Goal: Task Accomplishment & Management: Manage account settings

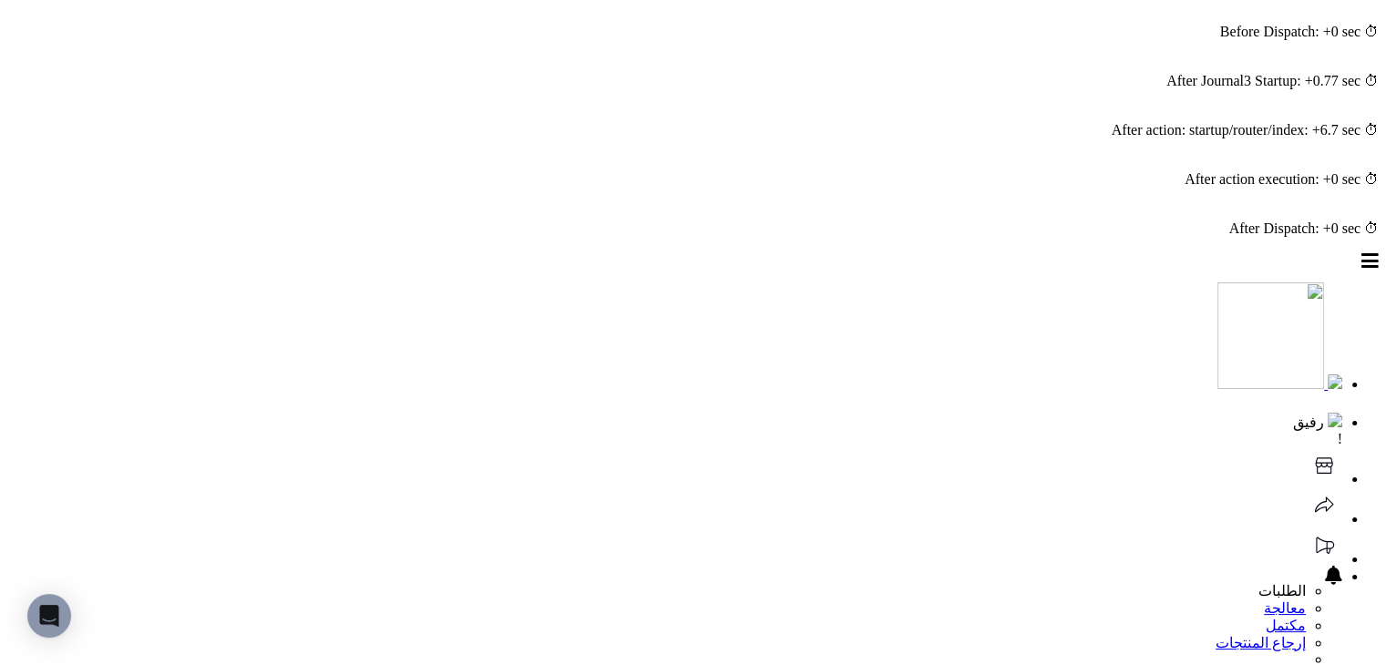
drag, startPoint x: 1002, startPoint y: 160, endPoint x: 1129, endPoint y: 162, distance: 127.6
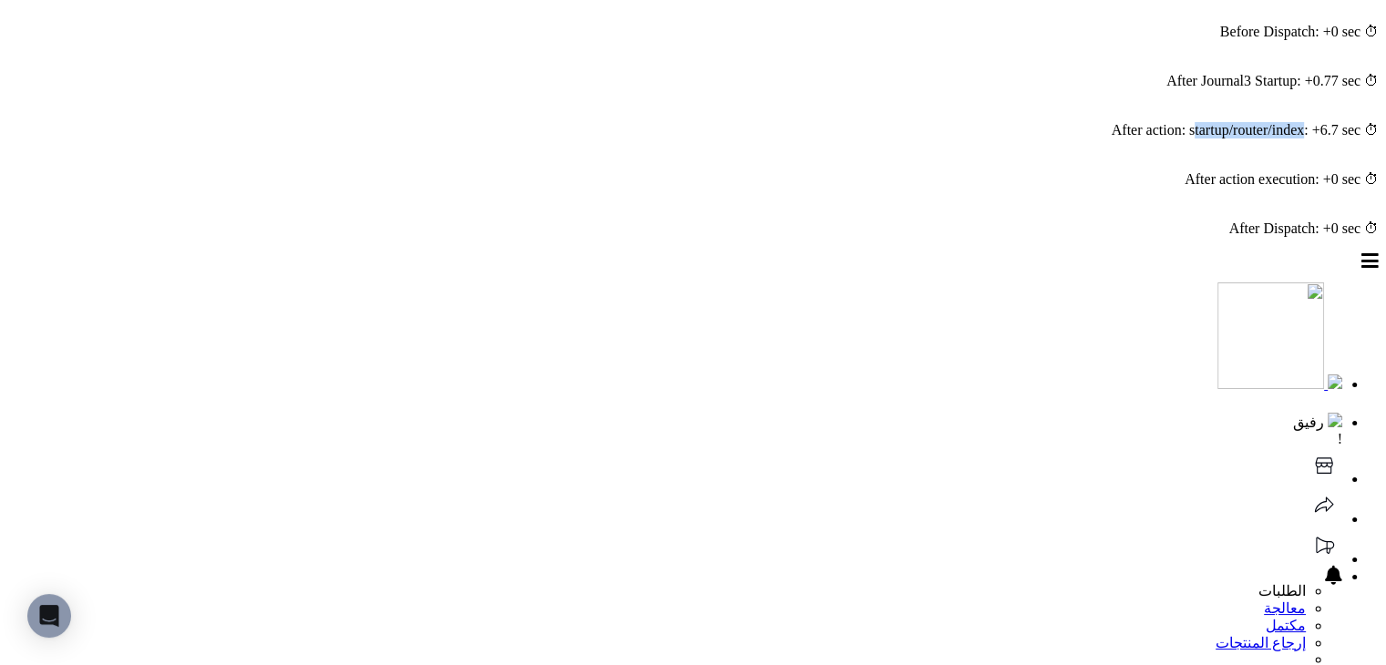
click at [1129, 139] on div "⏱ After action: startup/router/index: +6.7 sec" at bounding box center [693, 130] width 1372 height 16
drag, startPoint x: 1169, startPoint y: 158, endPoint x: 860, endPoint y: 146, distance: 309.2
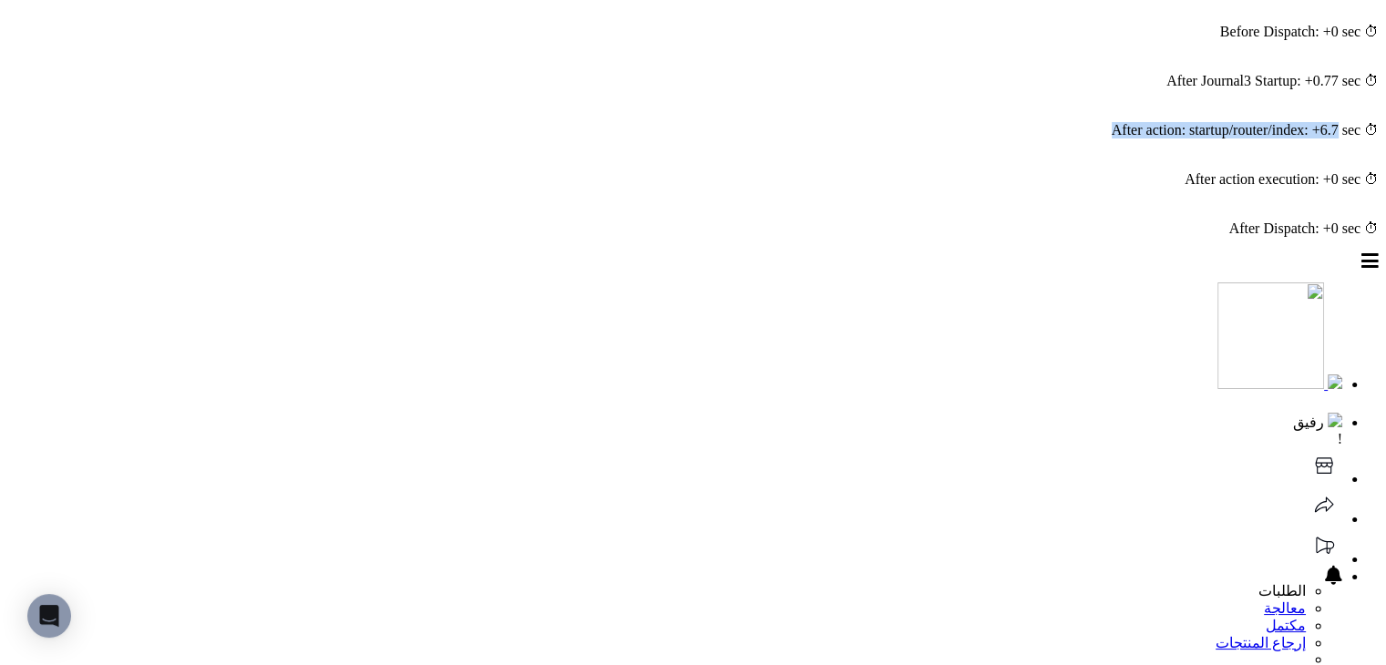
click at [860, 139] on div "⏱ After action: startup/router/index: +6.7 sec" at bounding box center [693, 130] width 1372 height 16
click at [819, 188] on div "⏱ After action execution: +0 sec" at bounding box center [693, 179] width 1372 height 16
drag, startPoint x: 898, startPoint y: 161, endPoint x: 1171, endPoint y: 166, distance: 273.4
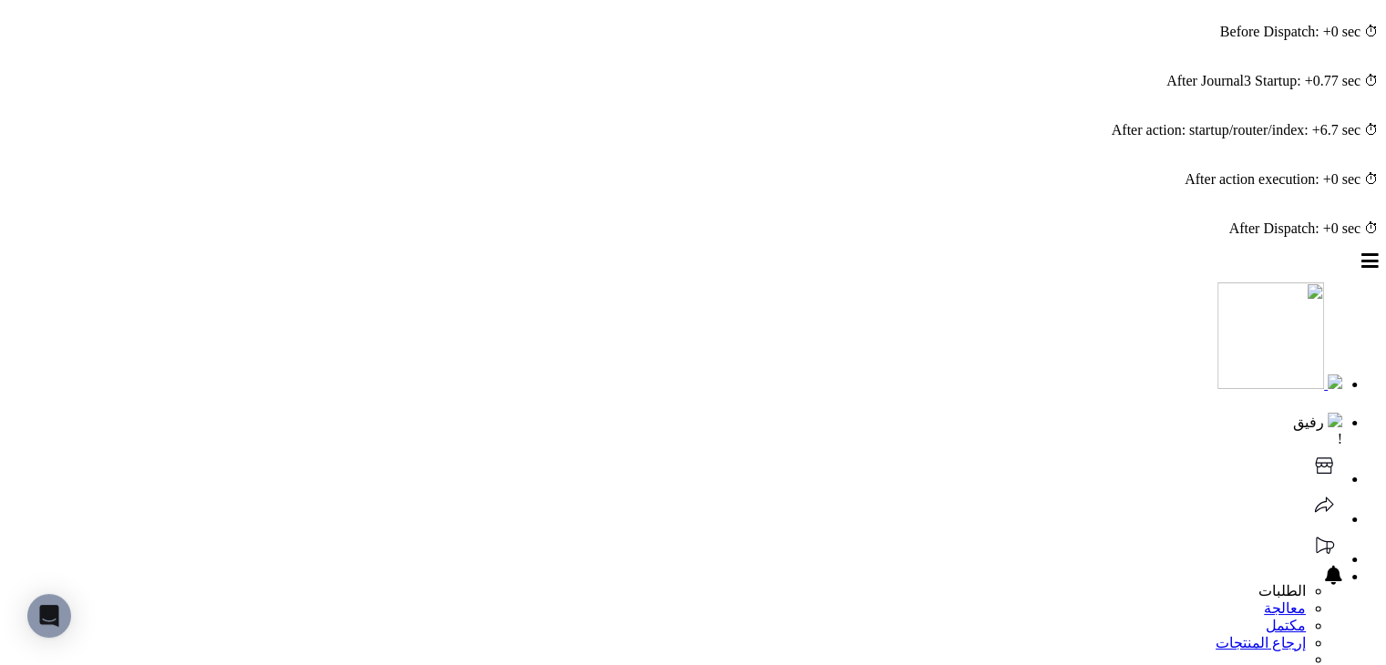
click at [1136, 139] on div "⏱ After action: startup/router/index: +6.7 sec" at bounding box center [693, 130] width 1372 height 16
click at [1145, 139] on div "⏱ After action: startup/router/index: +6.7 sec" at bounding box center [693, 130] width 1372 height 16
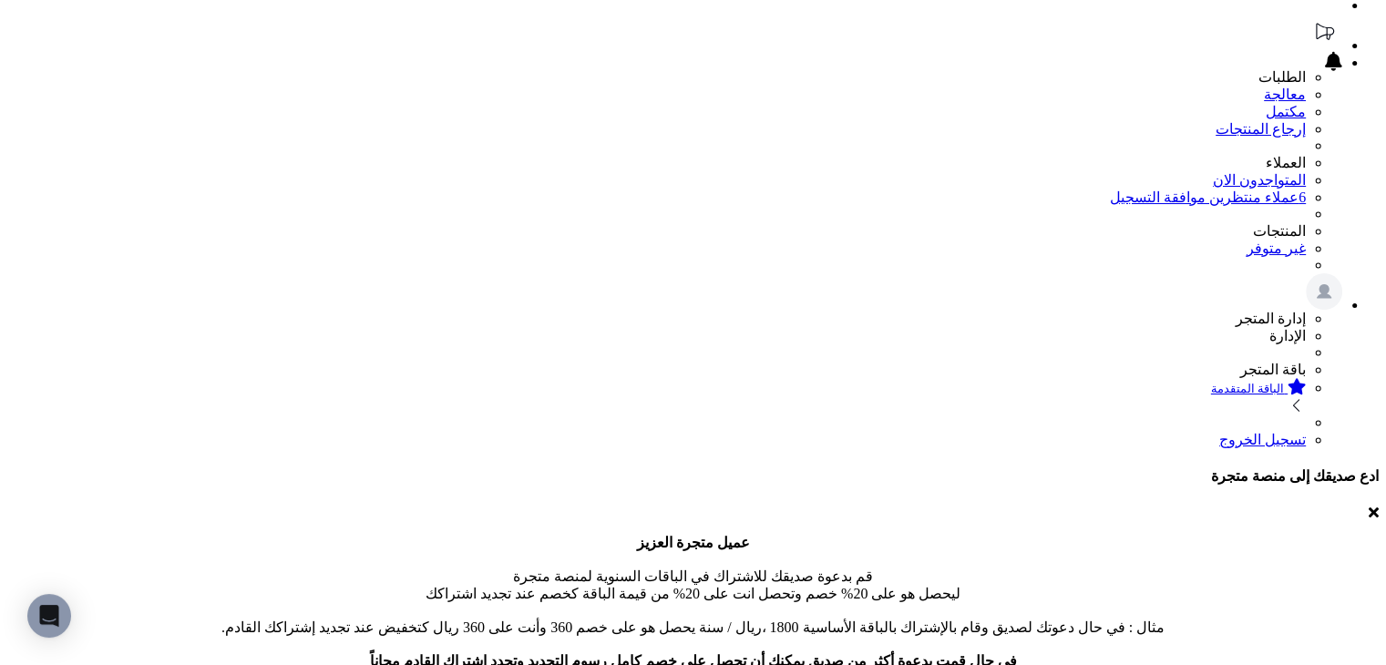
scroll to position [729, 0]
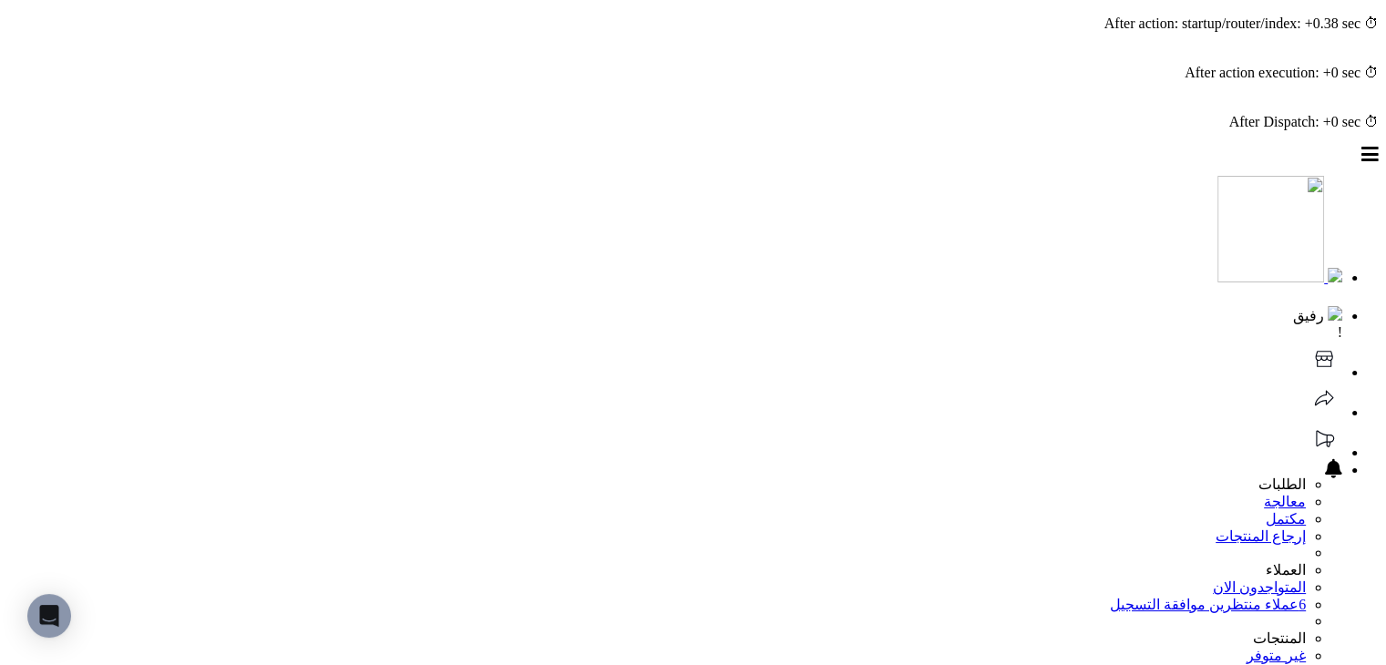
scroll to position [0, 0]
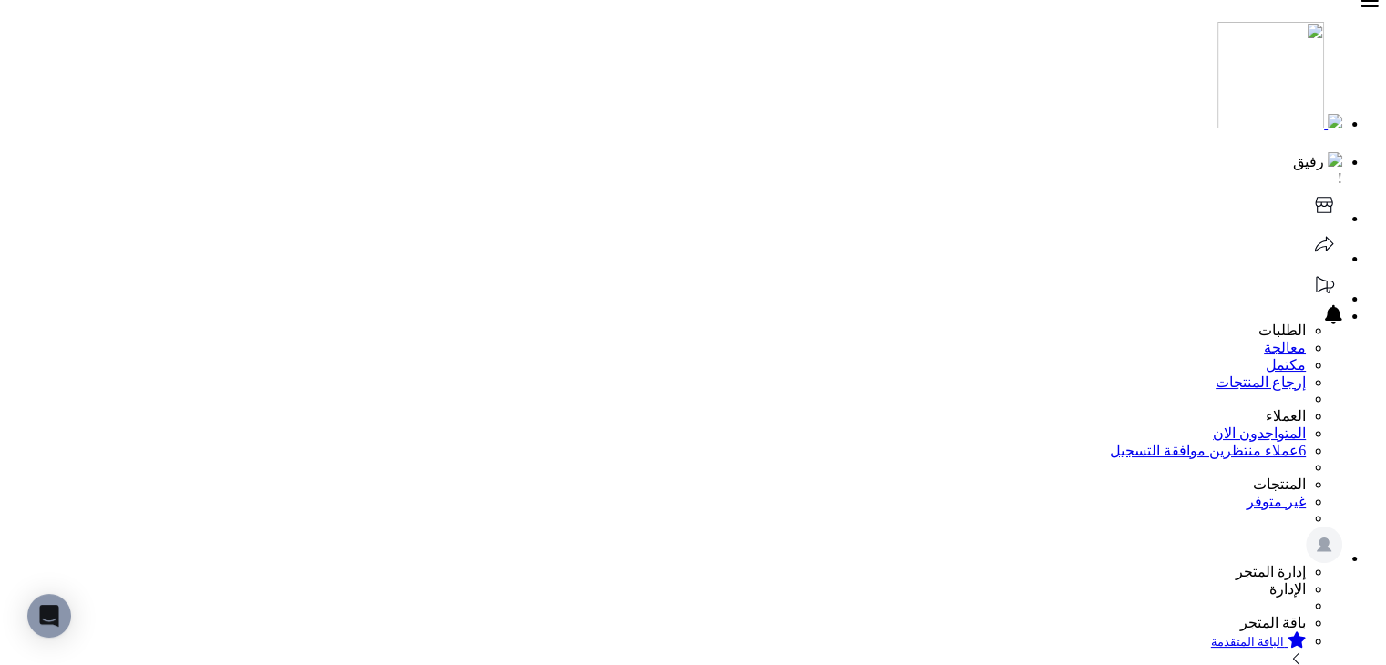
scroll to position [182, 0]
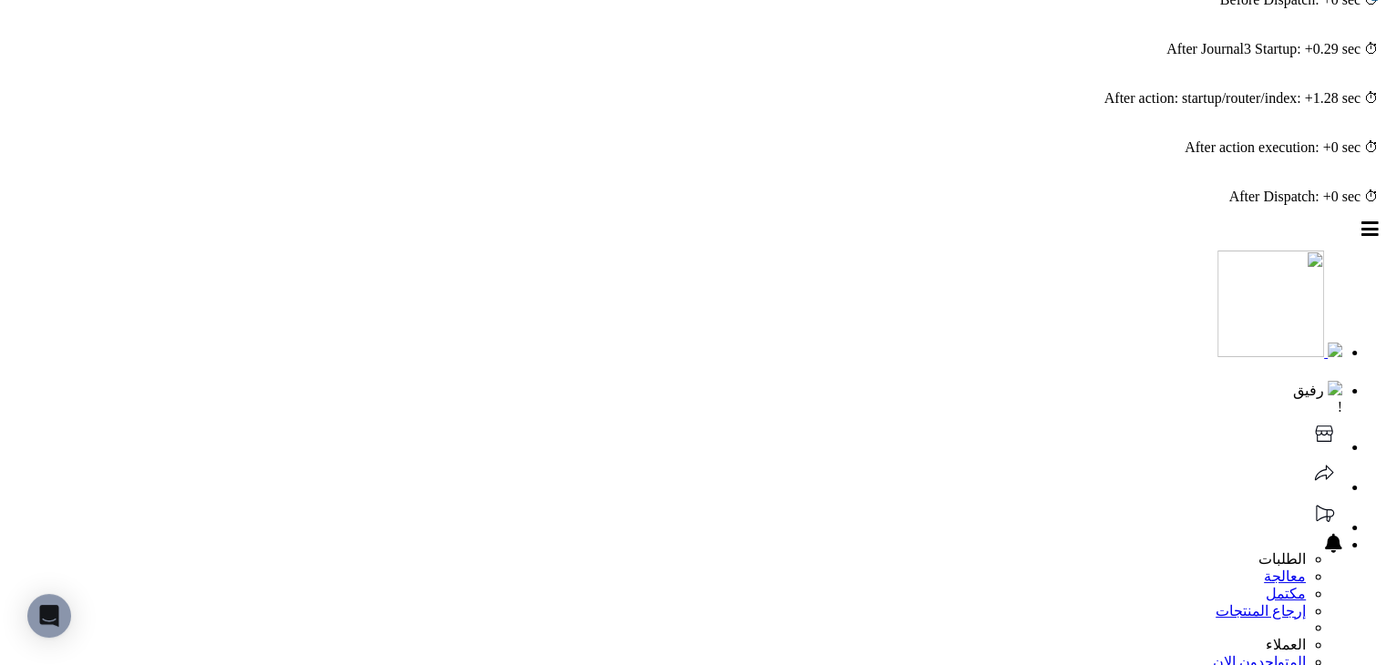
scroll to position [0, 0]
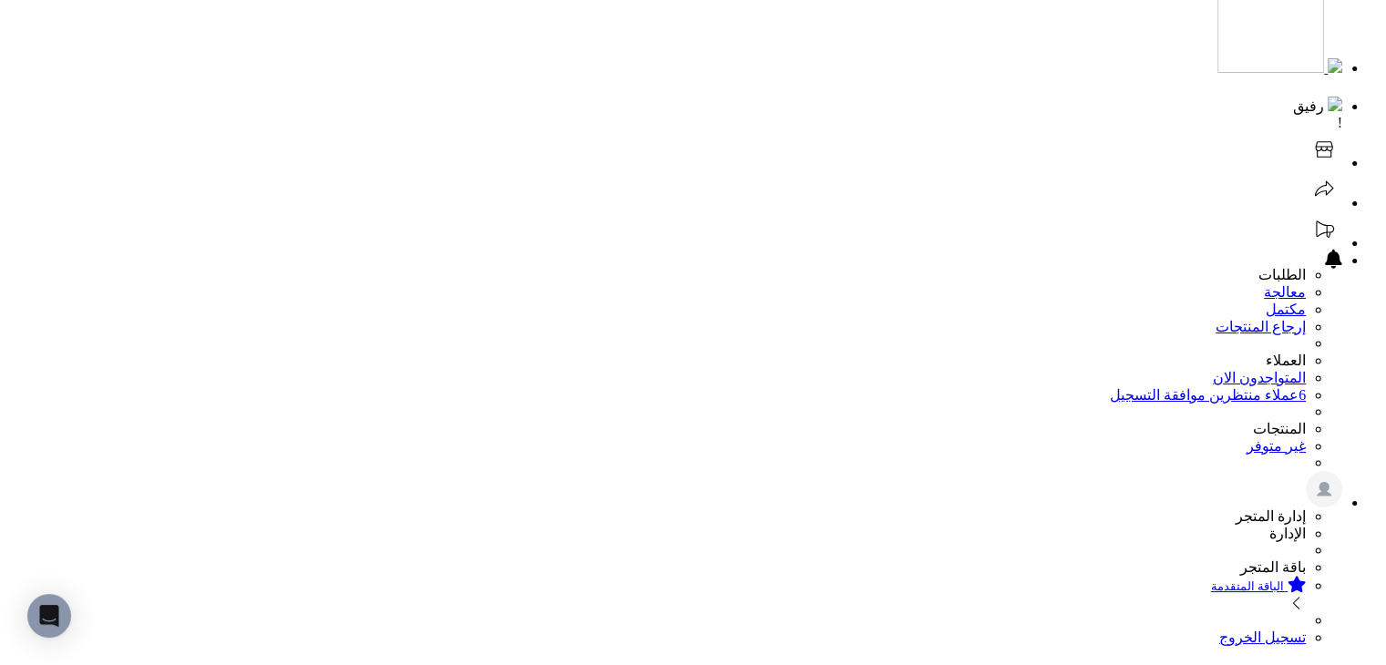
scroll to position [365, 0]
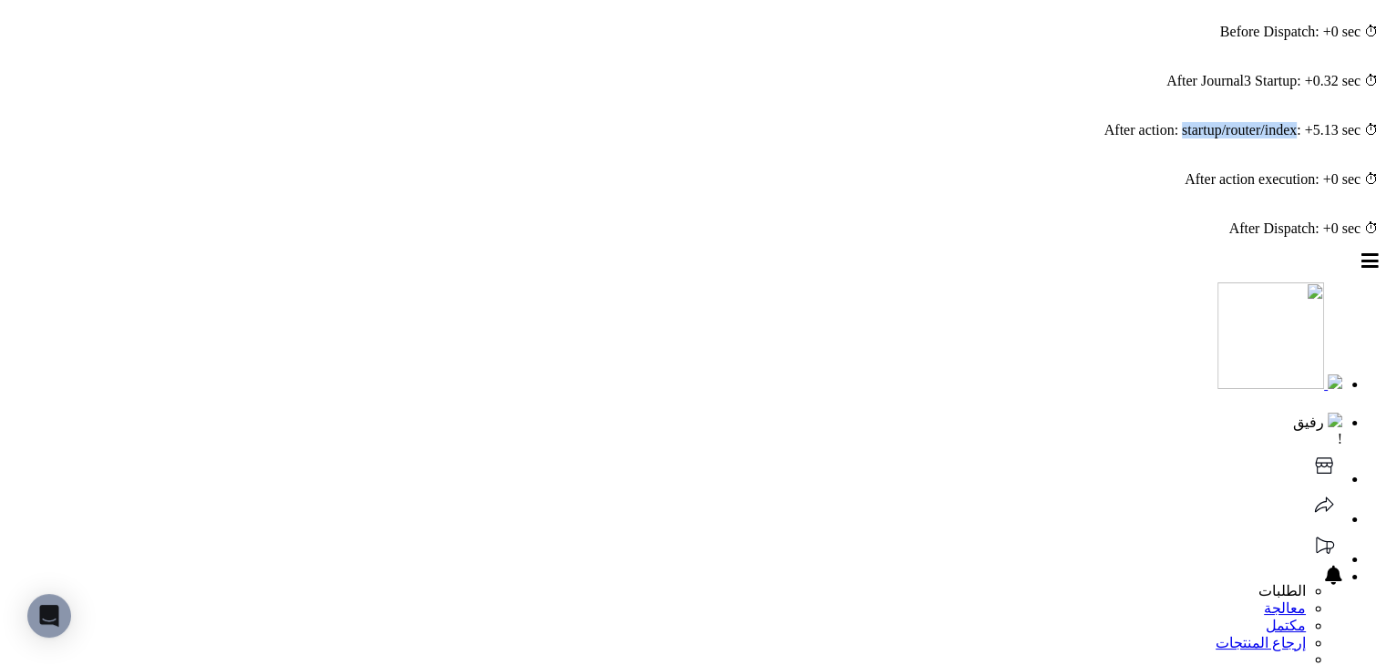
drag, startPoint x: 988, startPoint y: 155, endPoint x: 1123, endPoint y: 160, distance: 135.0
click at [1123, 139] on div "⏱ After action: startup/router/index: +5.13 sec" at bounding box center [693, 130] width 1372 height 16
click at [1113, 139] on div "⏱ After action: startup/router/index: +5.13 sec" at bounding box center [693, 130] width 1372 height 16
drag, startPoint x: 1120, startPoint y: 157, endPoint x: 989, endPoint y: 154, distance: 131.3
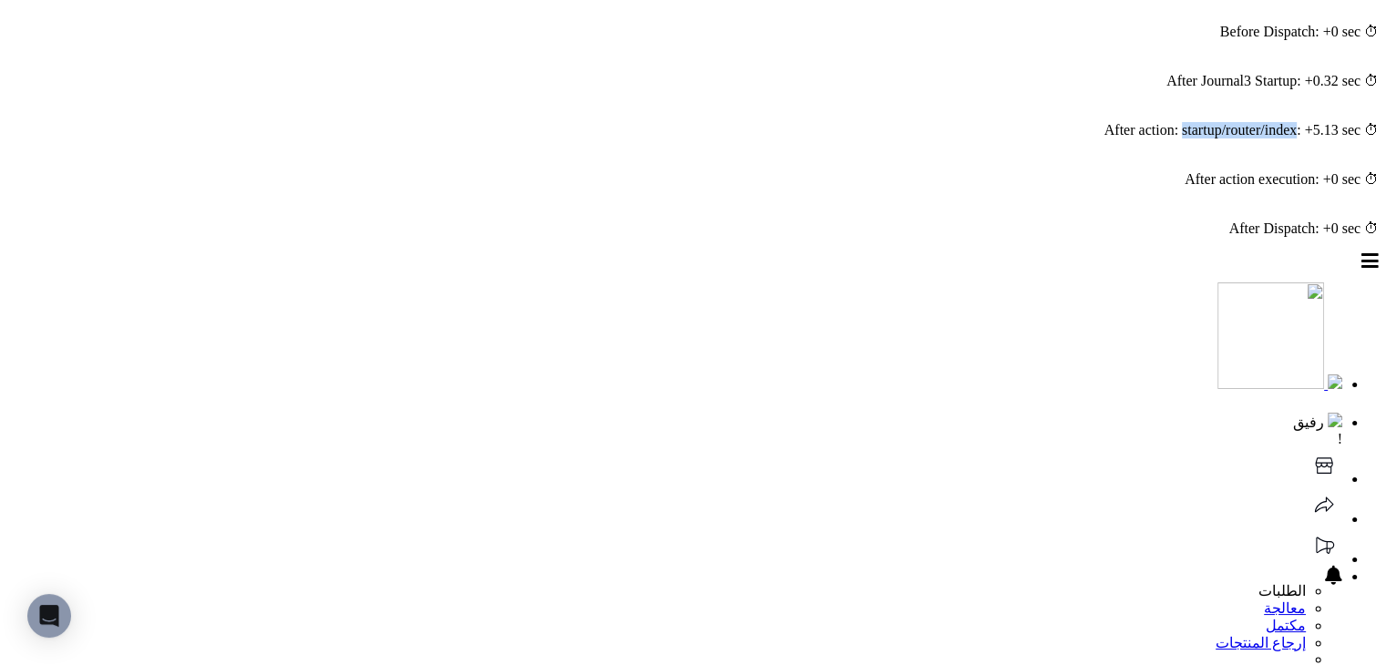
click at [989, 139] on div "⏱ After action: startup/router/index: +5.13 sec" at bounding box center [693, 130] width 1372 height 16
click at [911, 237] on div "⏱ After Dispatch: +0 sec" at bounding box center [693, 229] width 1372 height 16
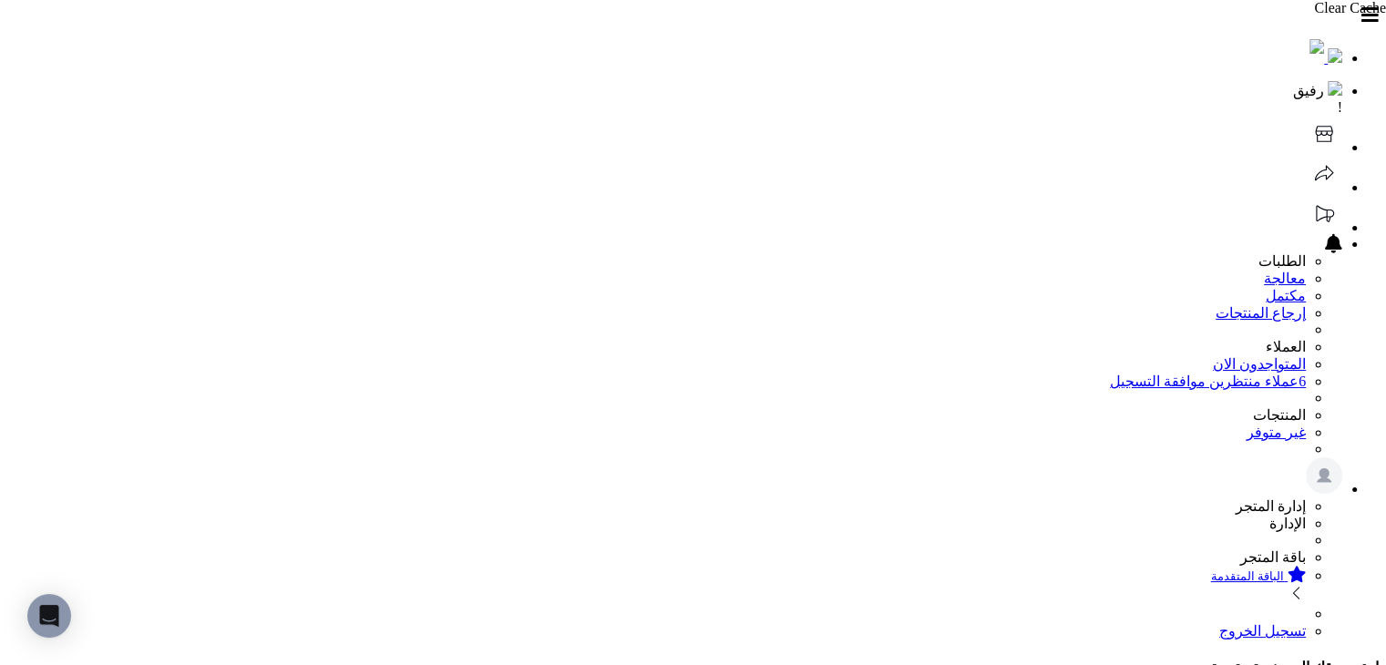
click at [650, 41] on header "رفيق ! الطلبات معالجة مكتمل إرجاع المنتجات العملاء المتواجدون الان 6 عملاء منتظ…" at bounding box center [693, 323] width 1372 height 632
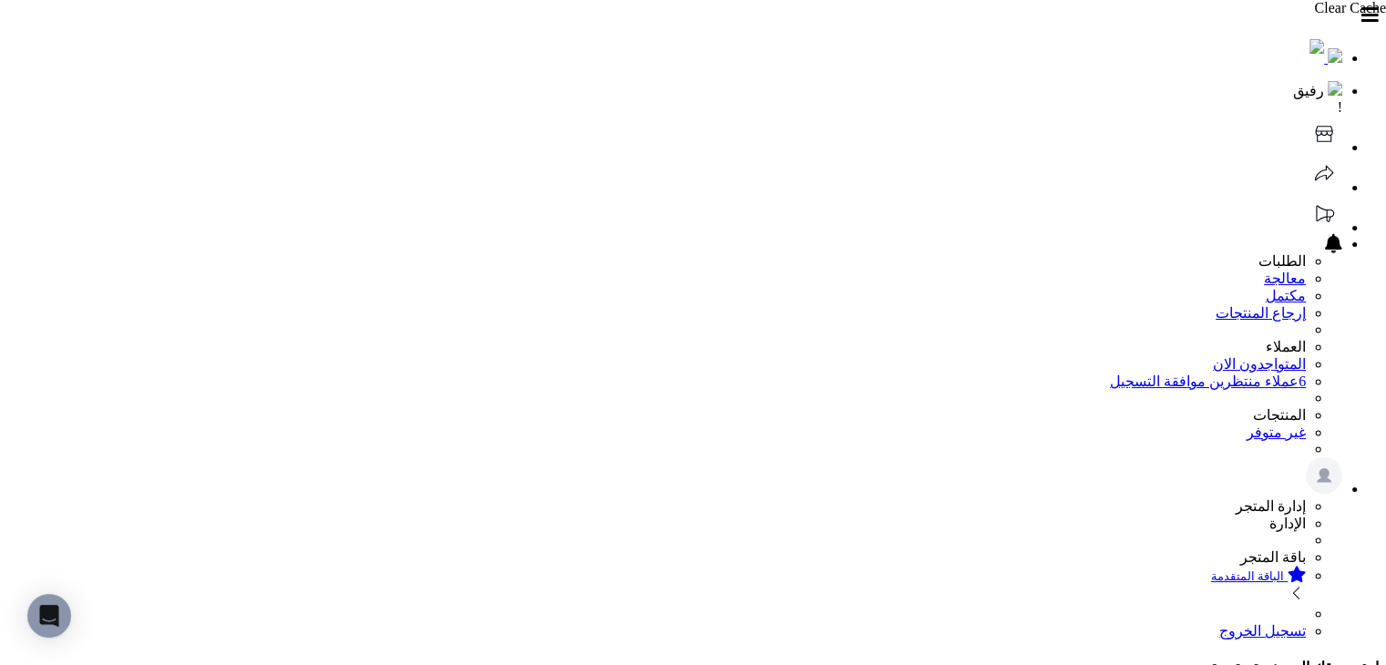
click at [788, 7] on header "رفيق ! الطلبات معالجة مكتمل إرجاع المنتجات العملاء المتواجدون الان 6 عملاء منتظ…" at bounding box center [693, 323] width 1372 height 632
